Goal: Transaction & Acquisition: Purchase product/service

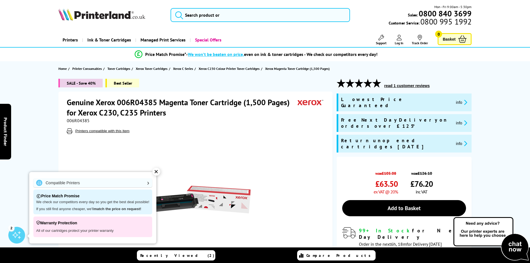
click at [43, 154] on div "SALE - Save 40% Best Seller Genuine Xerox 006R04385 Magenta Toner Cartridge (1,…" at bounding box center [265, 188] width 445 height 219
click at [157, 172] on div "✕" at bounding box center [157, 172] width 8 height 8
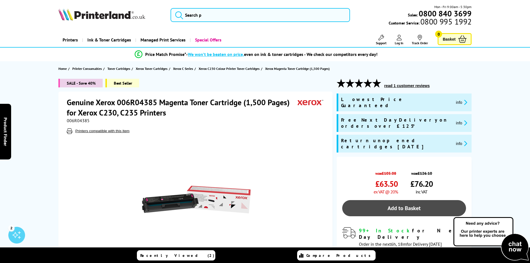
click at [382, 200] on link "Add to Basket" at bounding box center [404, 208] width 124 height 16
